Goal: Task Accomplishment & Management: Complete application form

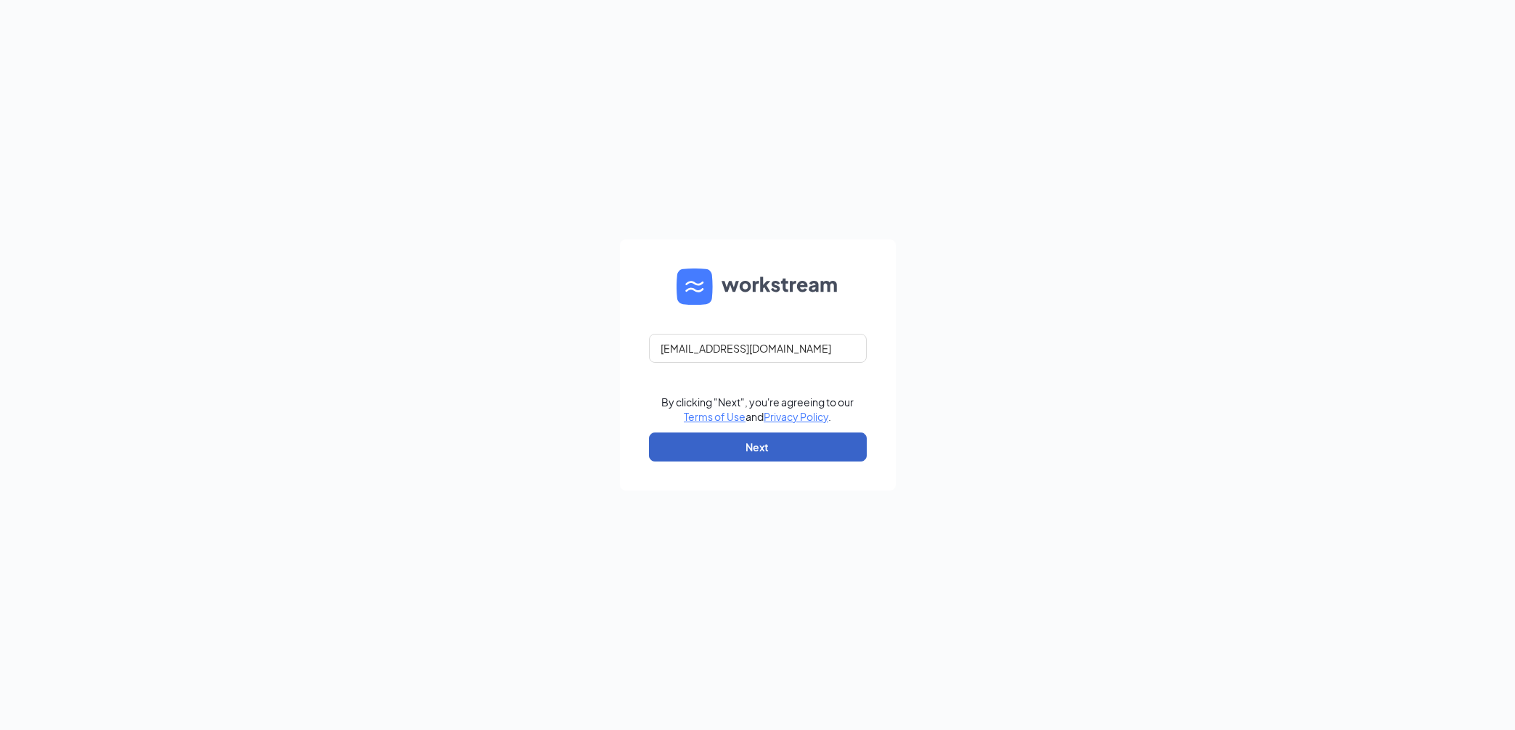
click at [807, 449] on button "Next" at bounding box center [758, 447] width 218 height 29
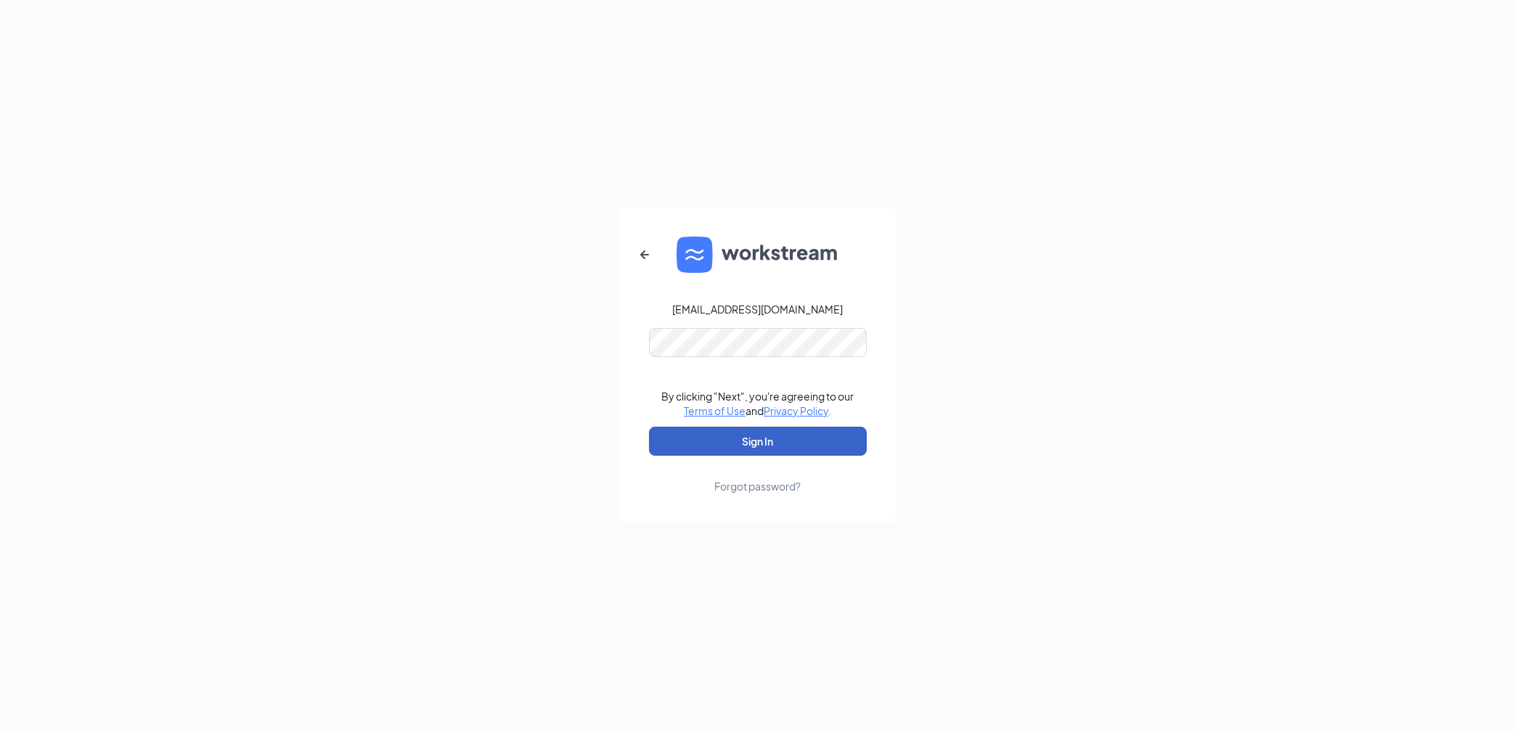
click at [811, 442] on button "Sign In" at bounding box center [758, 441] width 218 height 29
click at [740, 445] on button "Sign In" at bounding box center [758, 441] width 218 height 29
click at [769, 322] on form "[EMAIL_ADDRESS][DOMAIN_NAME] By clicking "Next", you're agreeing to our Terms o…" at bounding box center [758, 365] width 276 height 315
click at [770, 311] on div "[EMAIL_ADDRESS][DOMAIN_NAME]" at bounding box center [757, 309] width 171 height 15
click at [645, 250] on icon "ArrowLeftNew" at bounding box center [644, 254] width 17 height 17
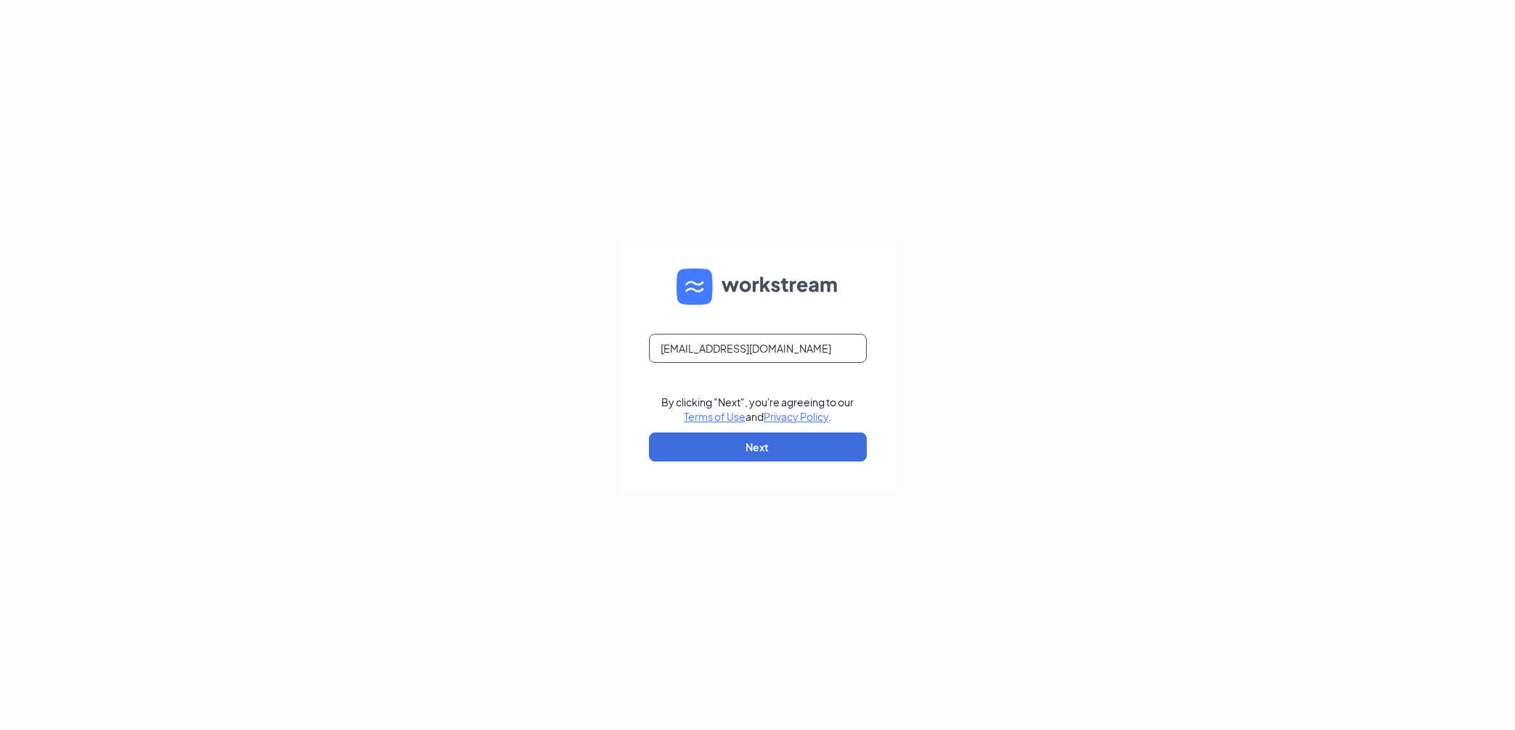
click at [749, 346] on input "[EMAIL_ADDRESS][DOMAIN_NAME]" at bounding box center [758, 348] width 218 height 29
click at [756, 356] on input "text" at bounding box center [758, 348] width 218 height 29
click at [756, 350] on input "text" at bounding box center [758, 348] width 218 height 29
